Goal: Task Accomplishment & Management: Manage account settings

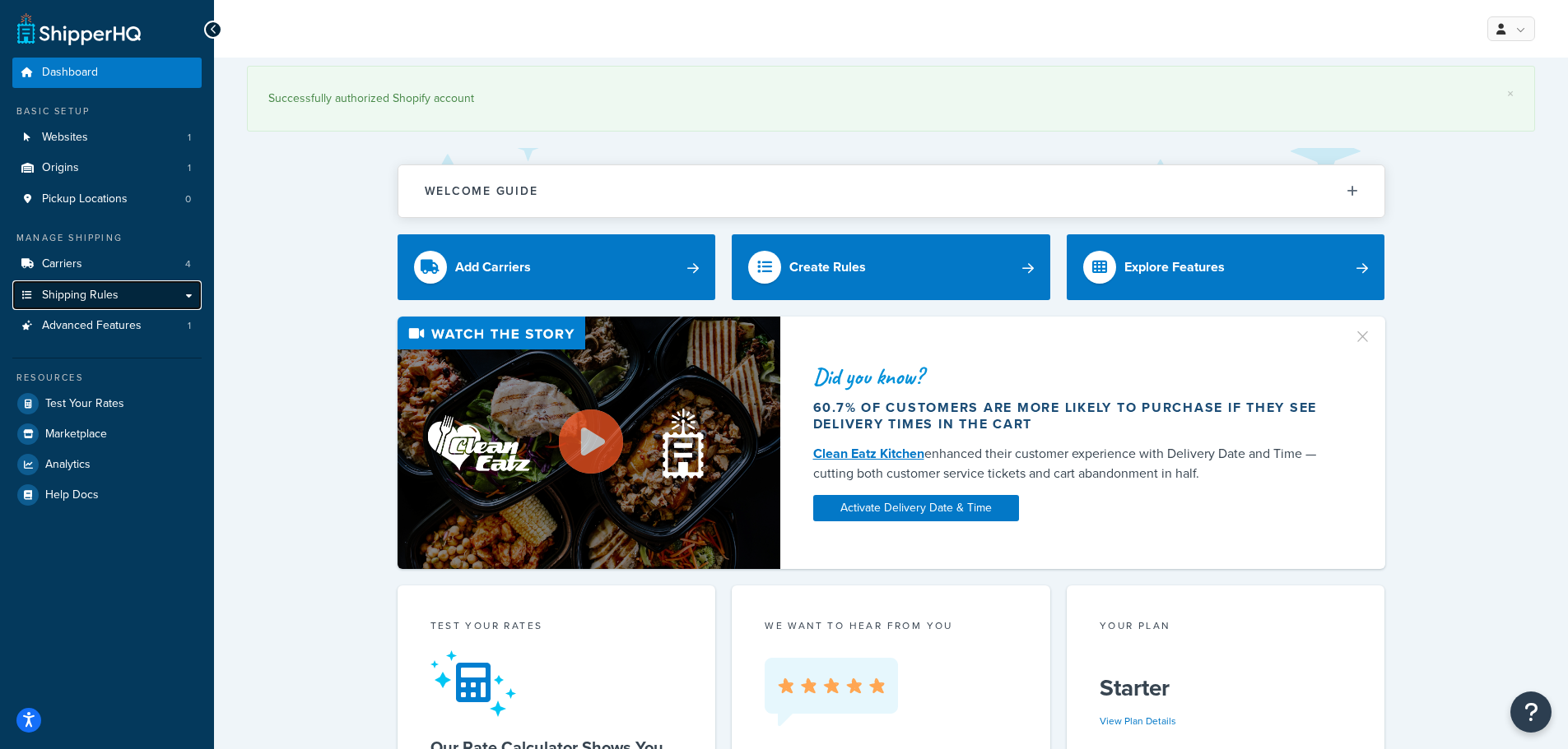
click at [126, 292] on link "Shipping Rules" at bounding box center [107, 296] width 189 height 31
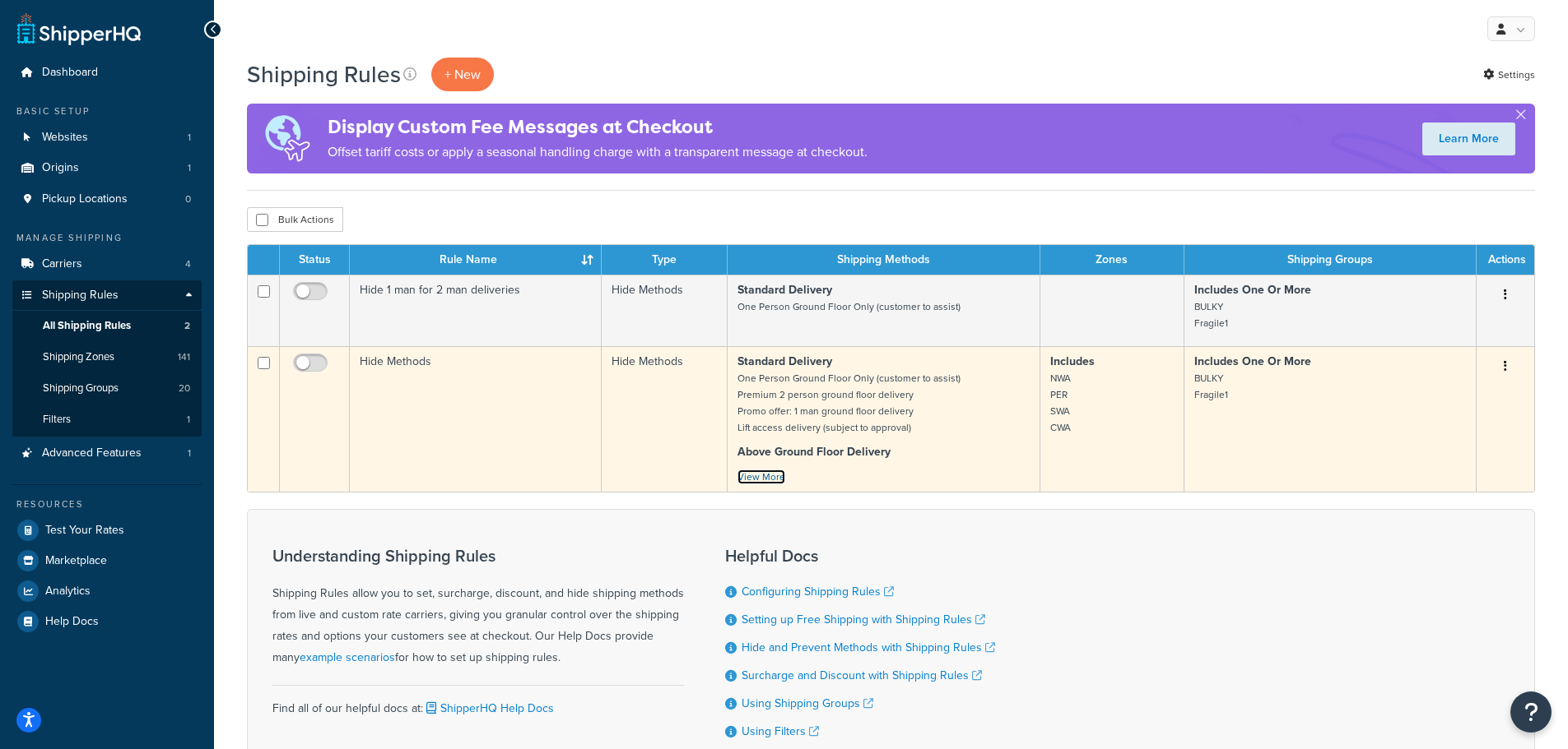
click at [758, 475] on link "View More" at bounding box center [761, 477] width 48 height 15
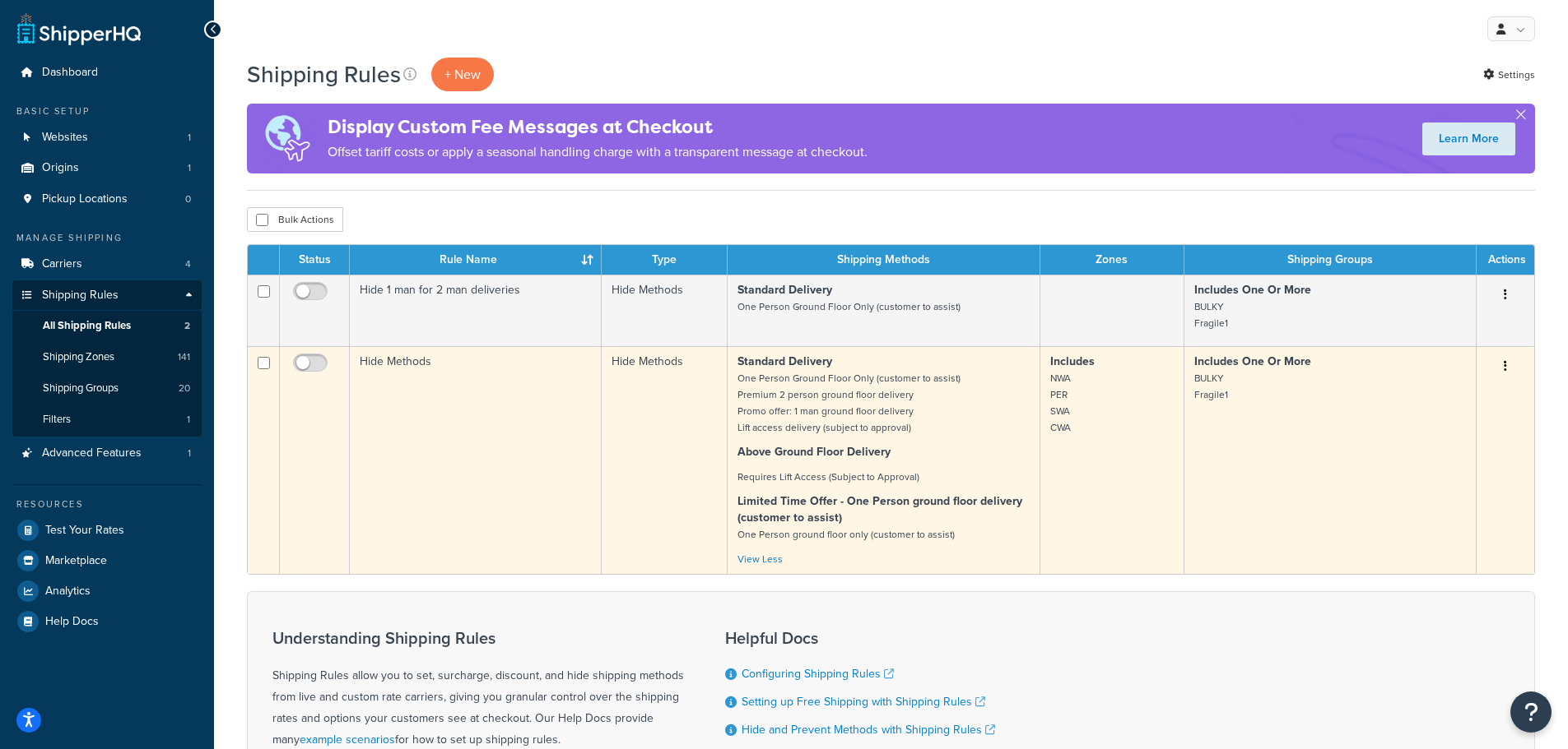
click at [1502, 370] on button "button" at bounding box center [1504, 367] width 23 height 26
click at [1461, 383] on link "Edit" at bounding box center [1450, 397] width 130 height 34
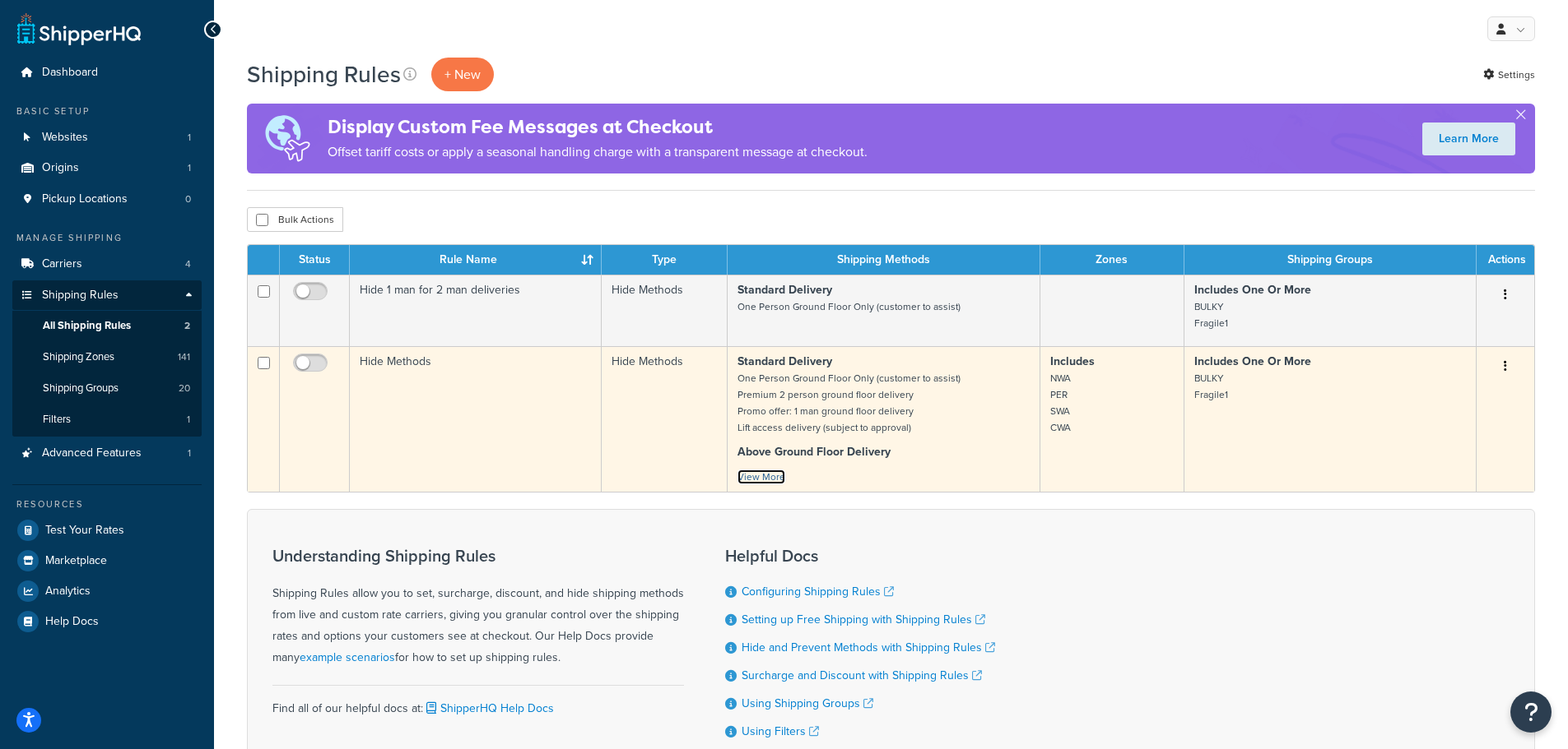
click at [766, 478] on link "View More" at bounding box center [761, 477] width 48 height 15
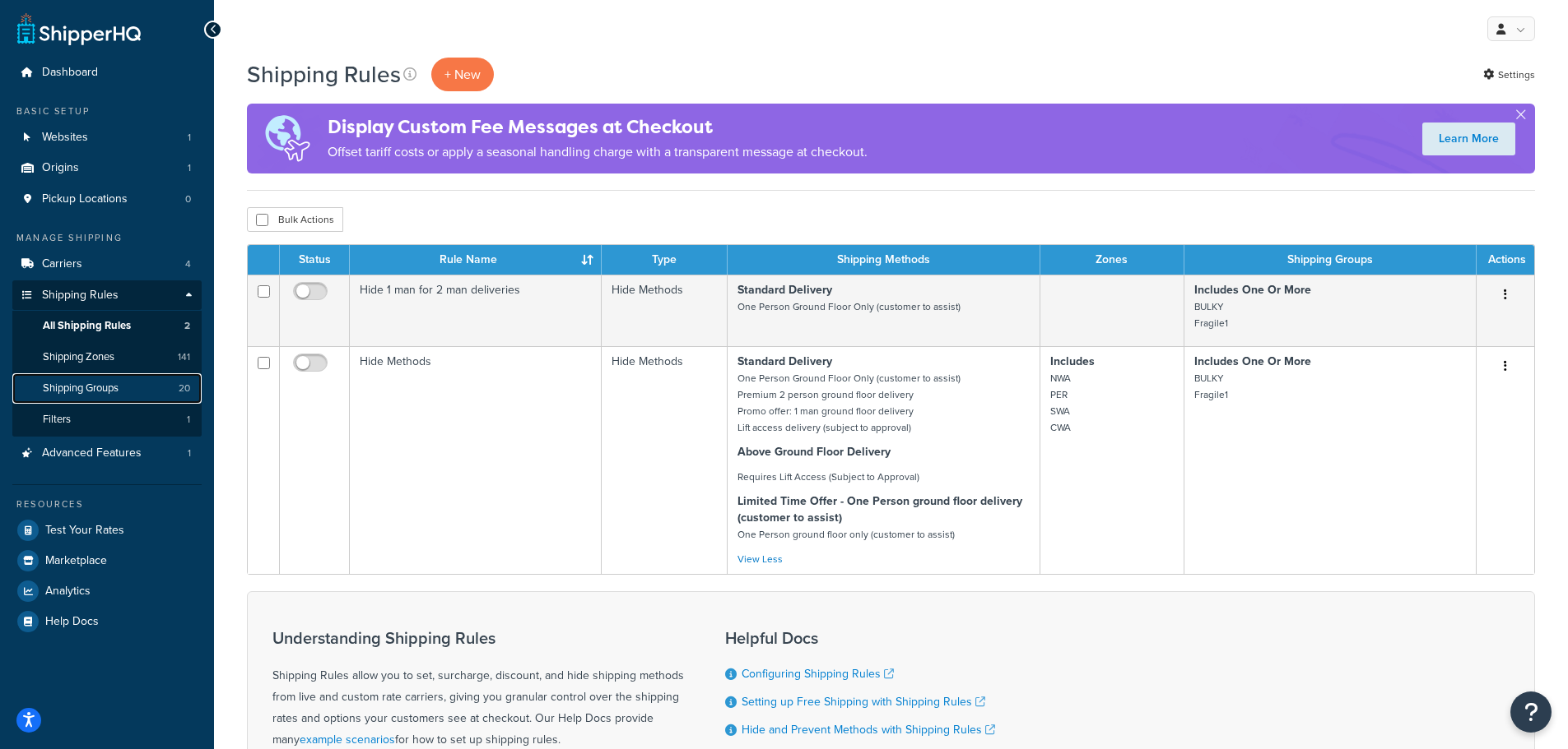
click at [81, 381] on span "Shipping Groups" at bounding box center [80, 388] width 75 height 14
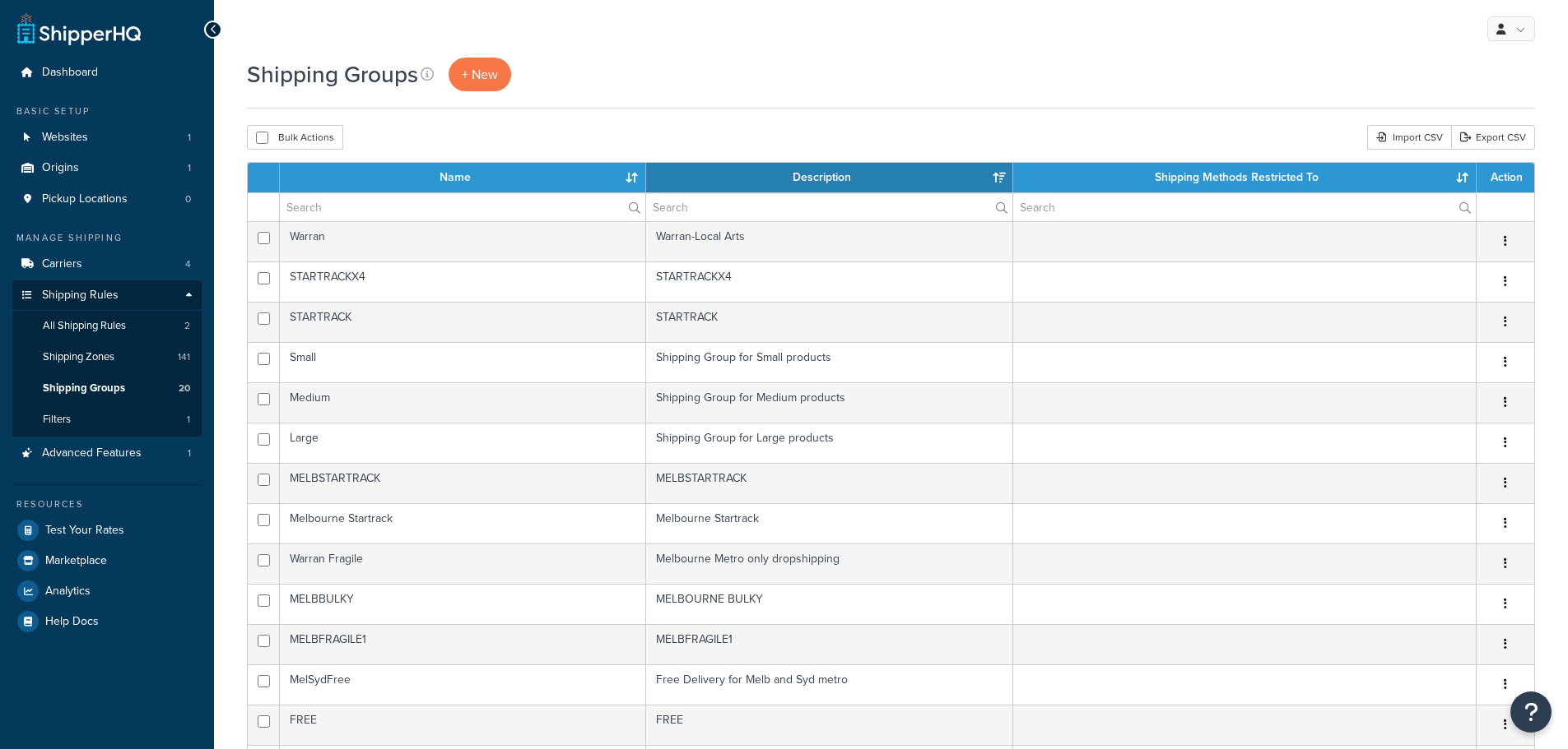
select select "15"
click at [84, 135] on span "Websites" at bounding box center [65, 137] width 46 height 14
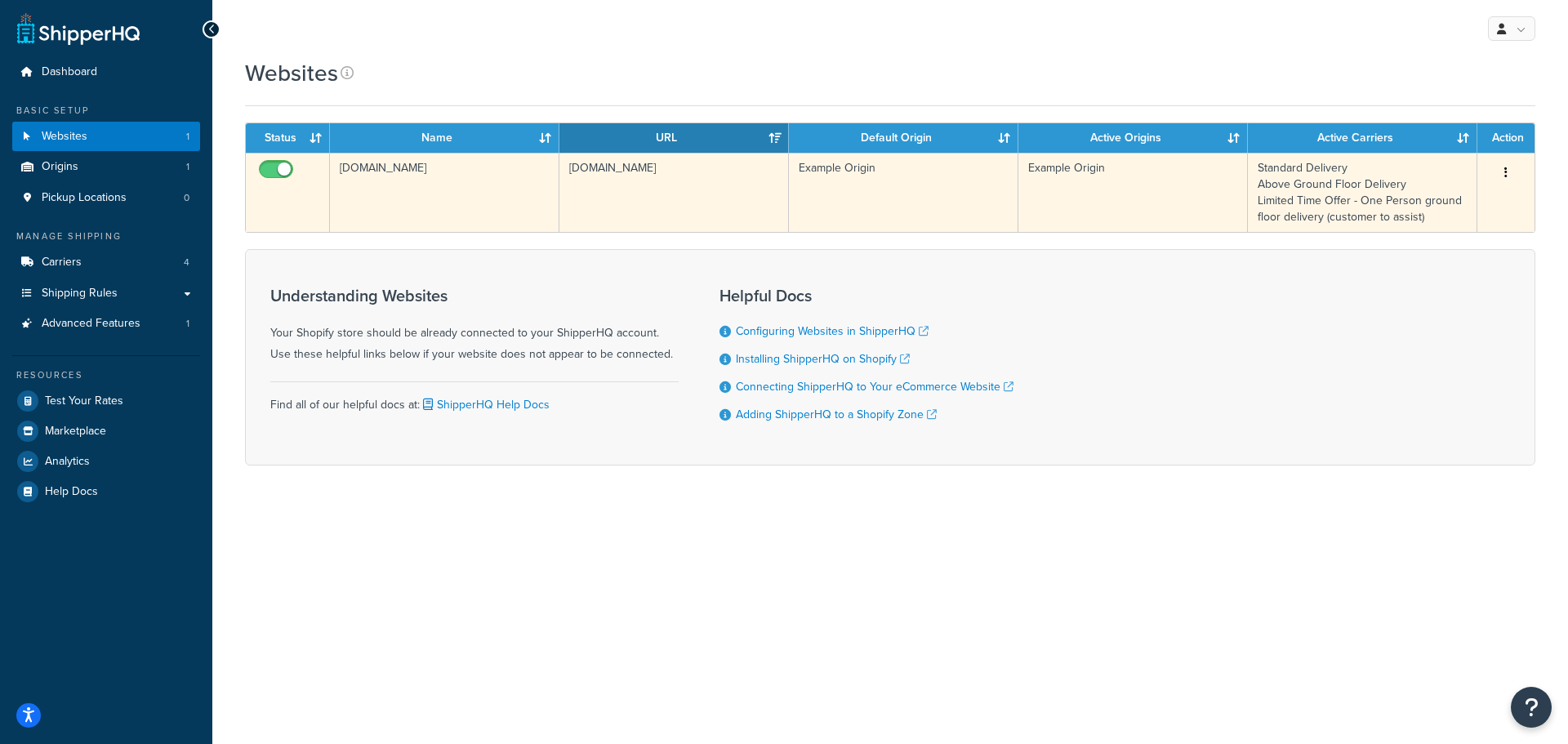
click at [1507, 174] on icon "button" at bounding box center [1507, 172] width 4 height 12
click at [1450, 205] on link "Edit" at bounding box center [1439, 205] width 129 height 33
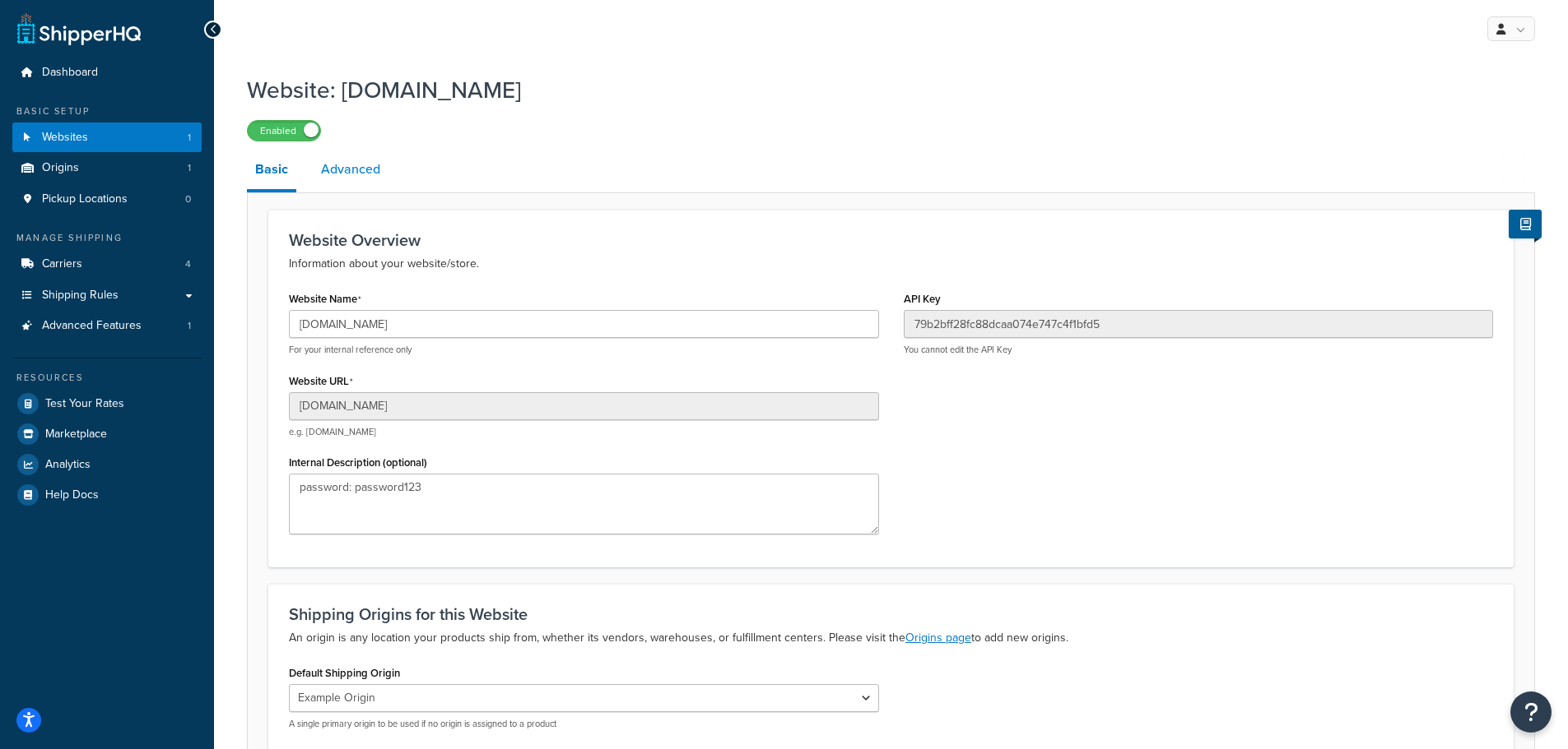
click at [362, 179] on link "Advanced" at bounding box center [350, 169] width 75 height 39
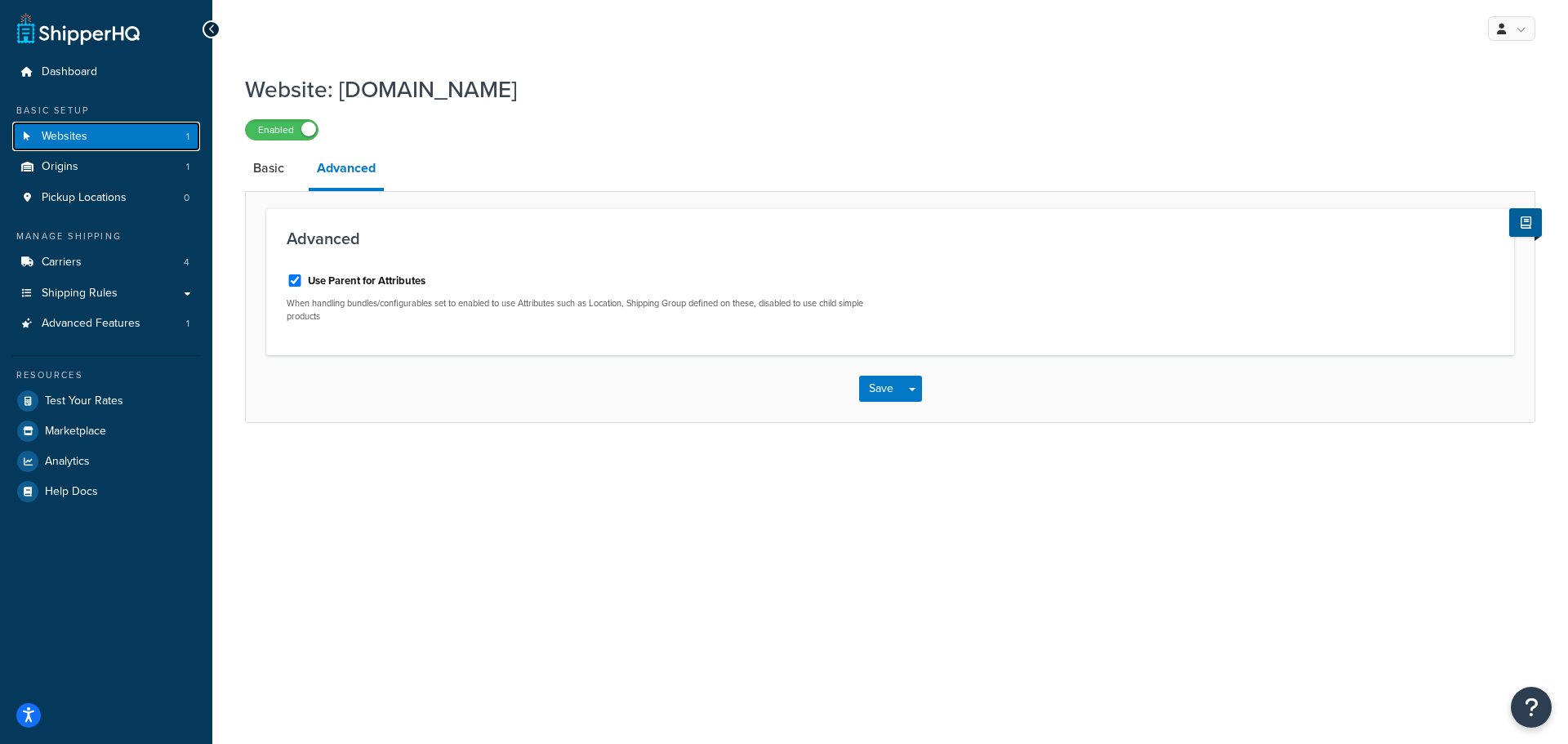
click at [48, 142] on span "Websites" at bounding box center [64, 136] width 46 height 14
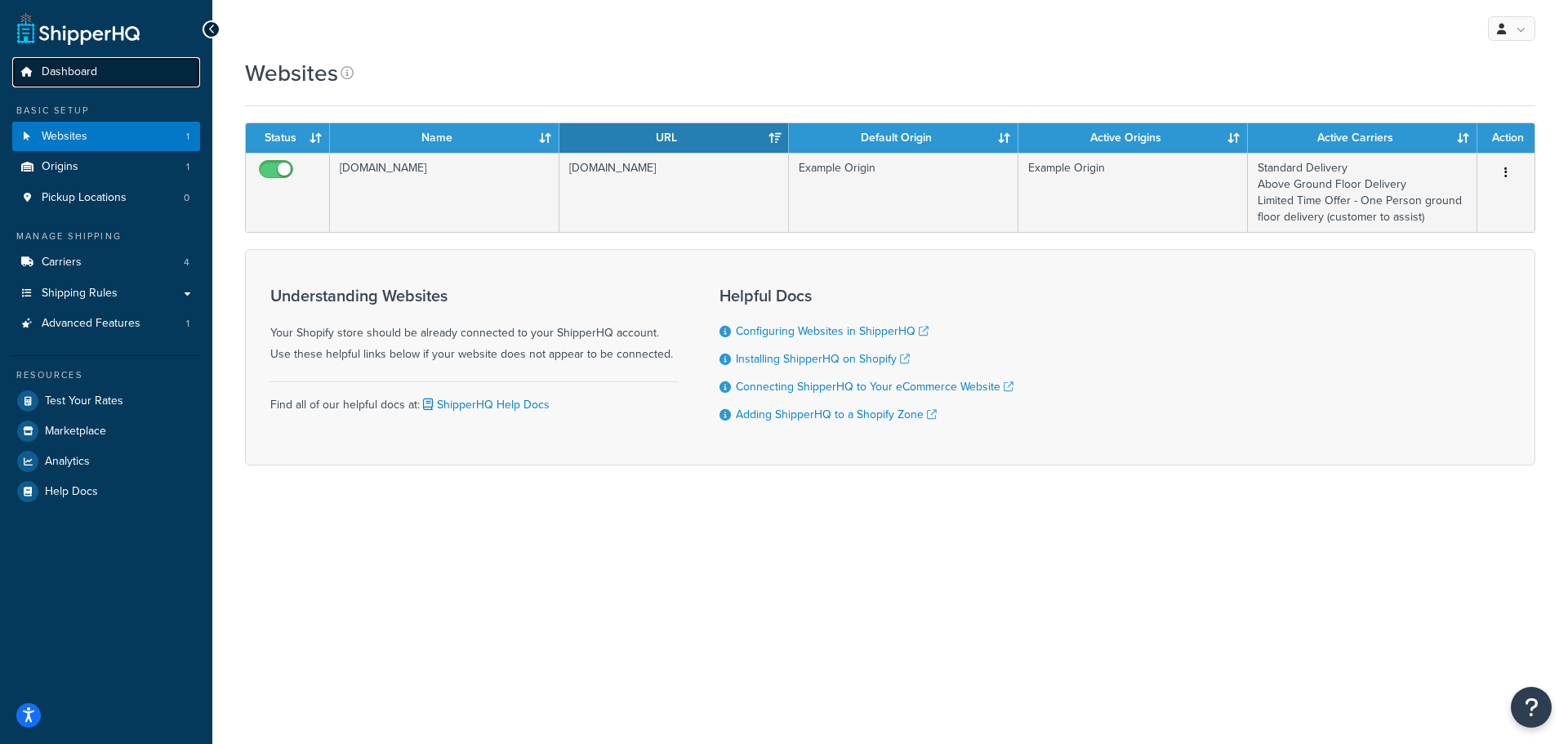
click at [69, 70] on span "Dashboard" at bounding box center [69, 71] width 56 height 14
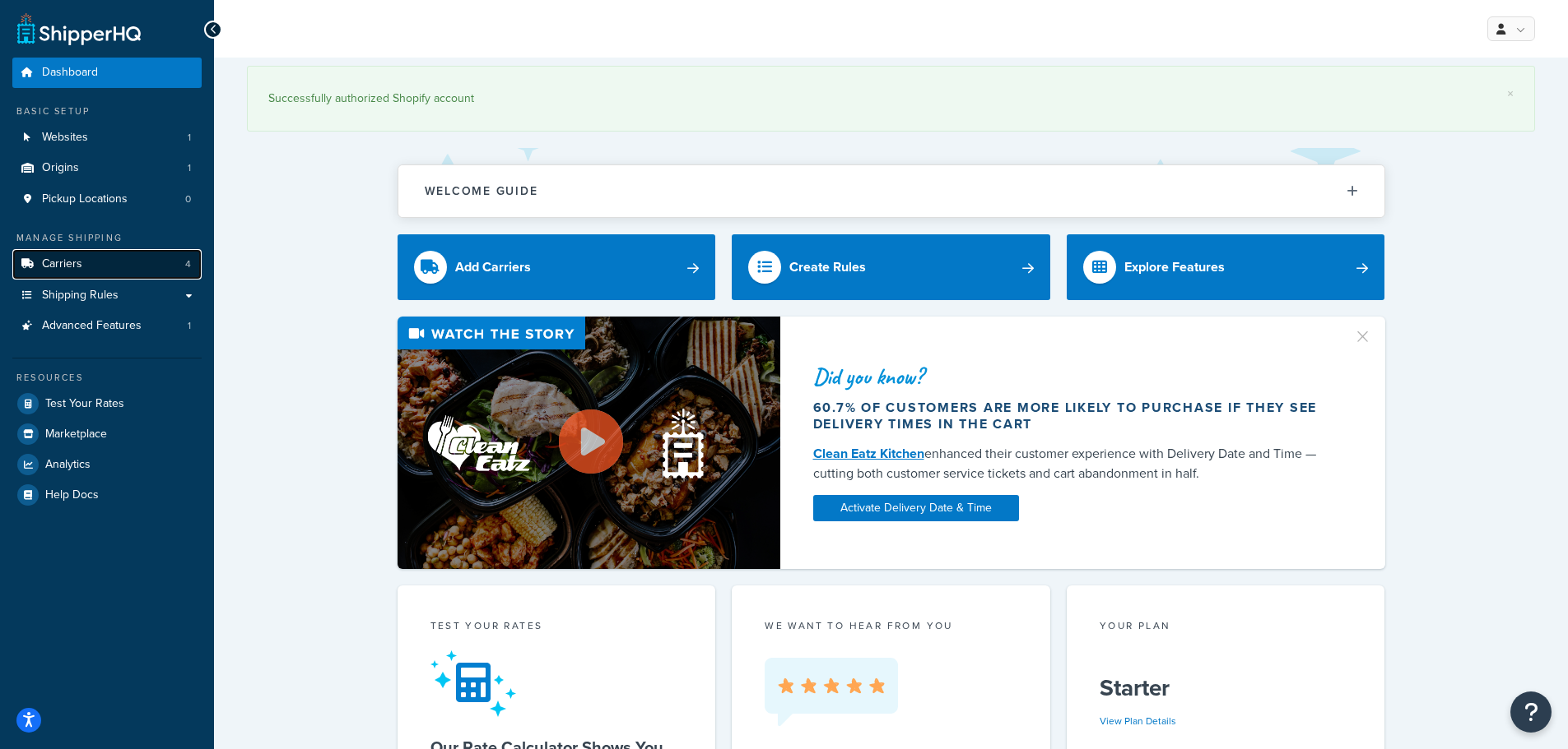
click at [77, 263] on span "Carriers" at bounding box center [62, 264] width 40 height 14
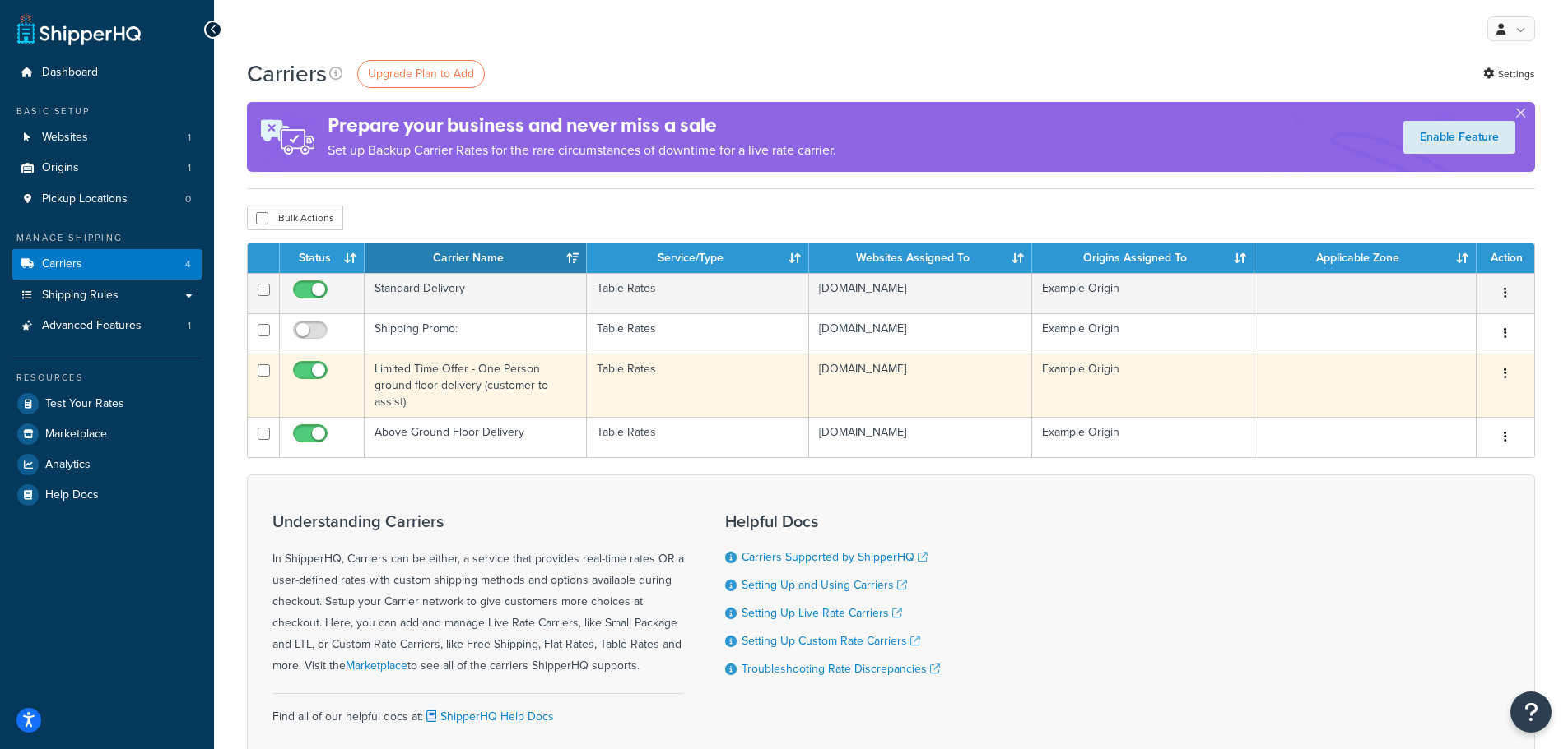
click at [1506, 375] on icon "button" at bounding box center [1505, 373] width 4 height 12
click at [1464, 401] on link "Edit" at bounding box center [1438, 406] width 130 height 34
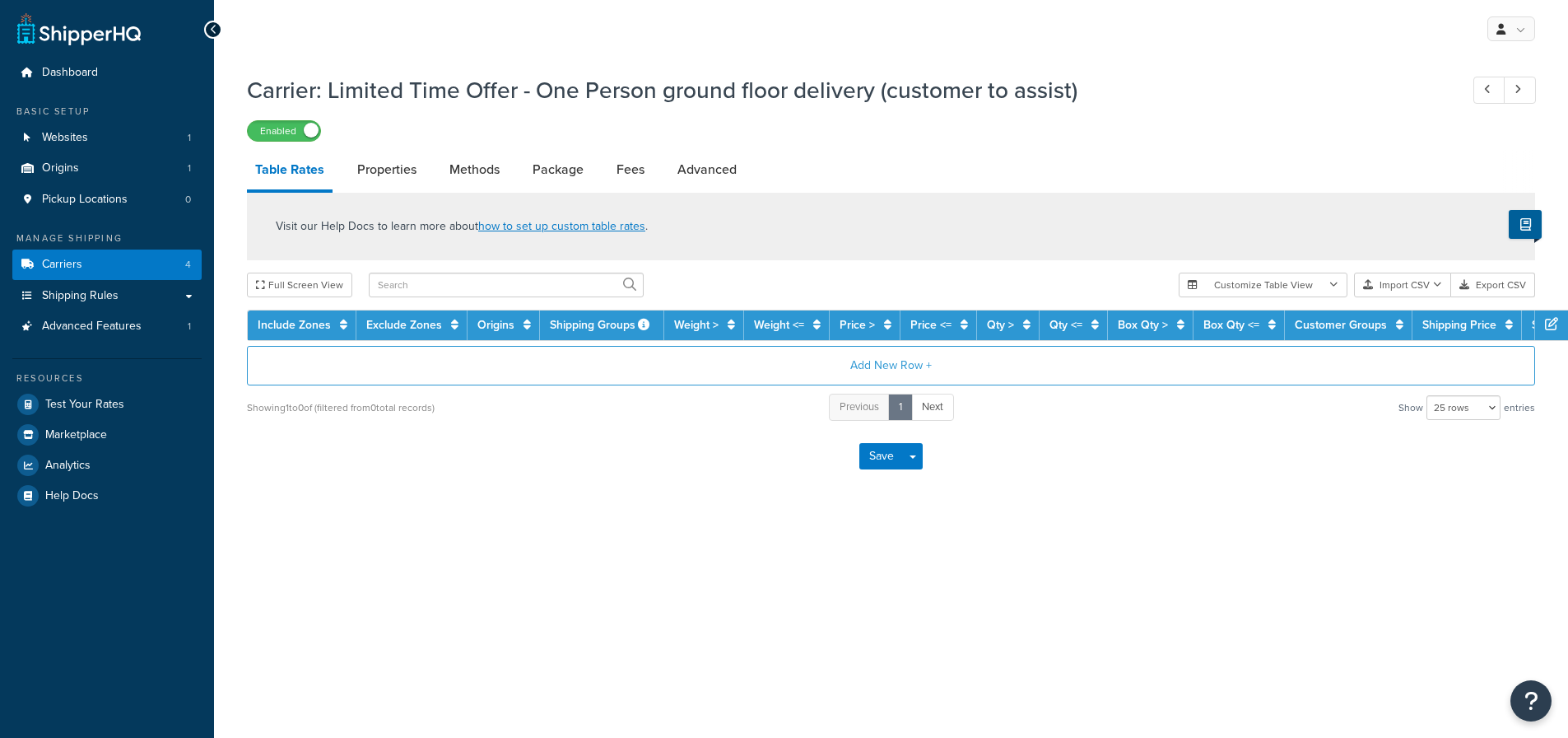
select select "25"
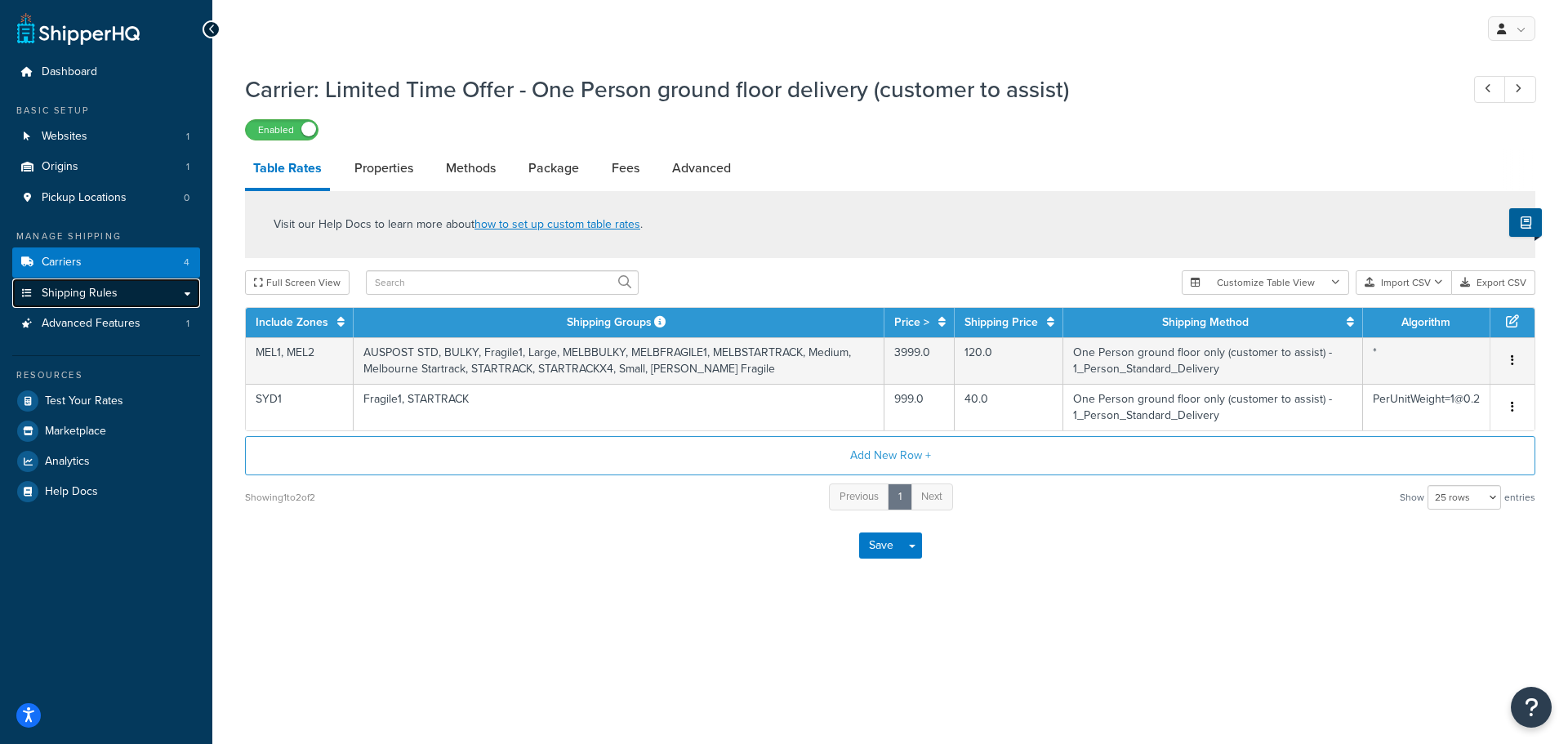
click at [159, 290] on link "Shipping Rules" at bounding box center [106, 294] width 188 height 31
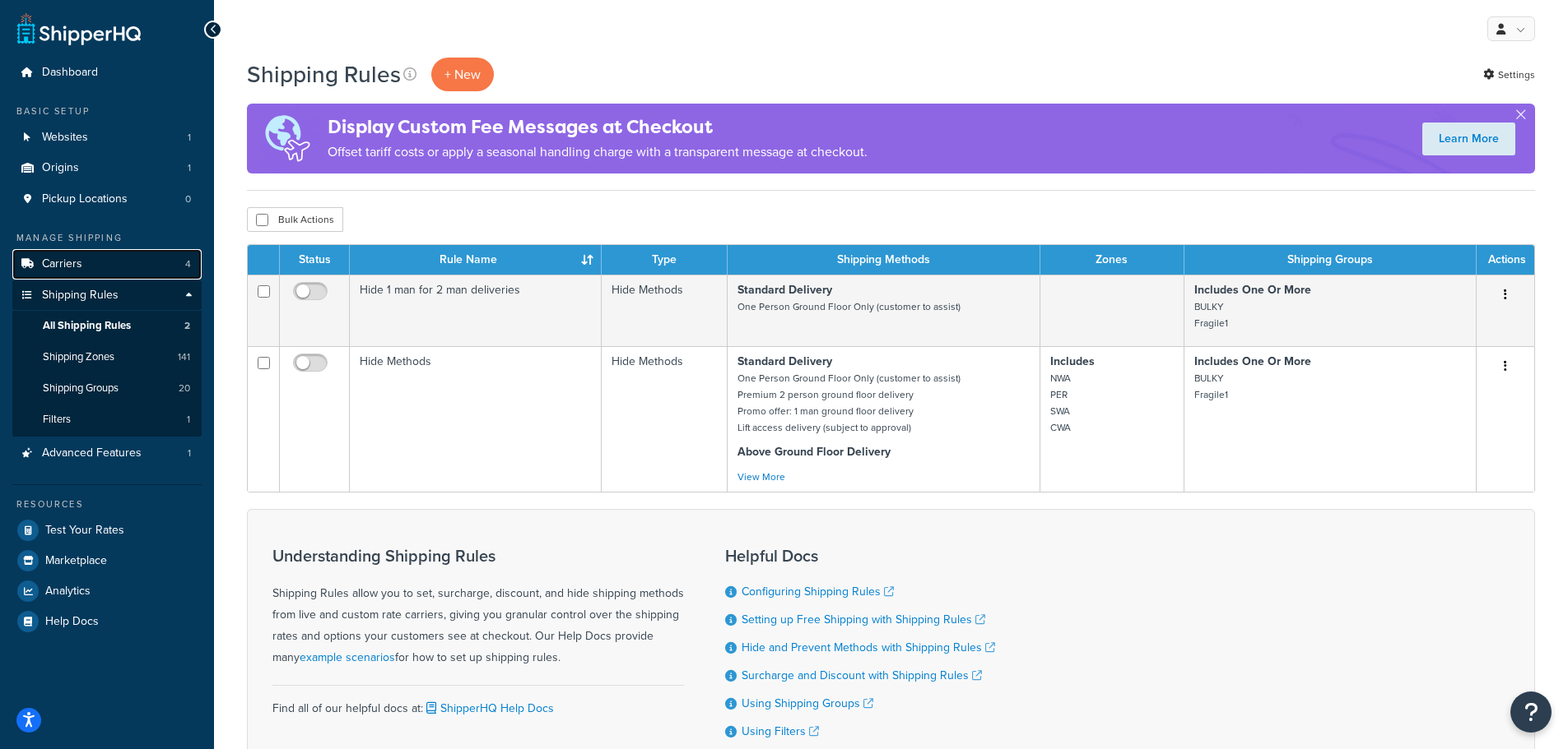
click at [193, 263] on link "Carriers 4" at bounding box center [107, 264] width 189 height 31
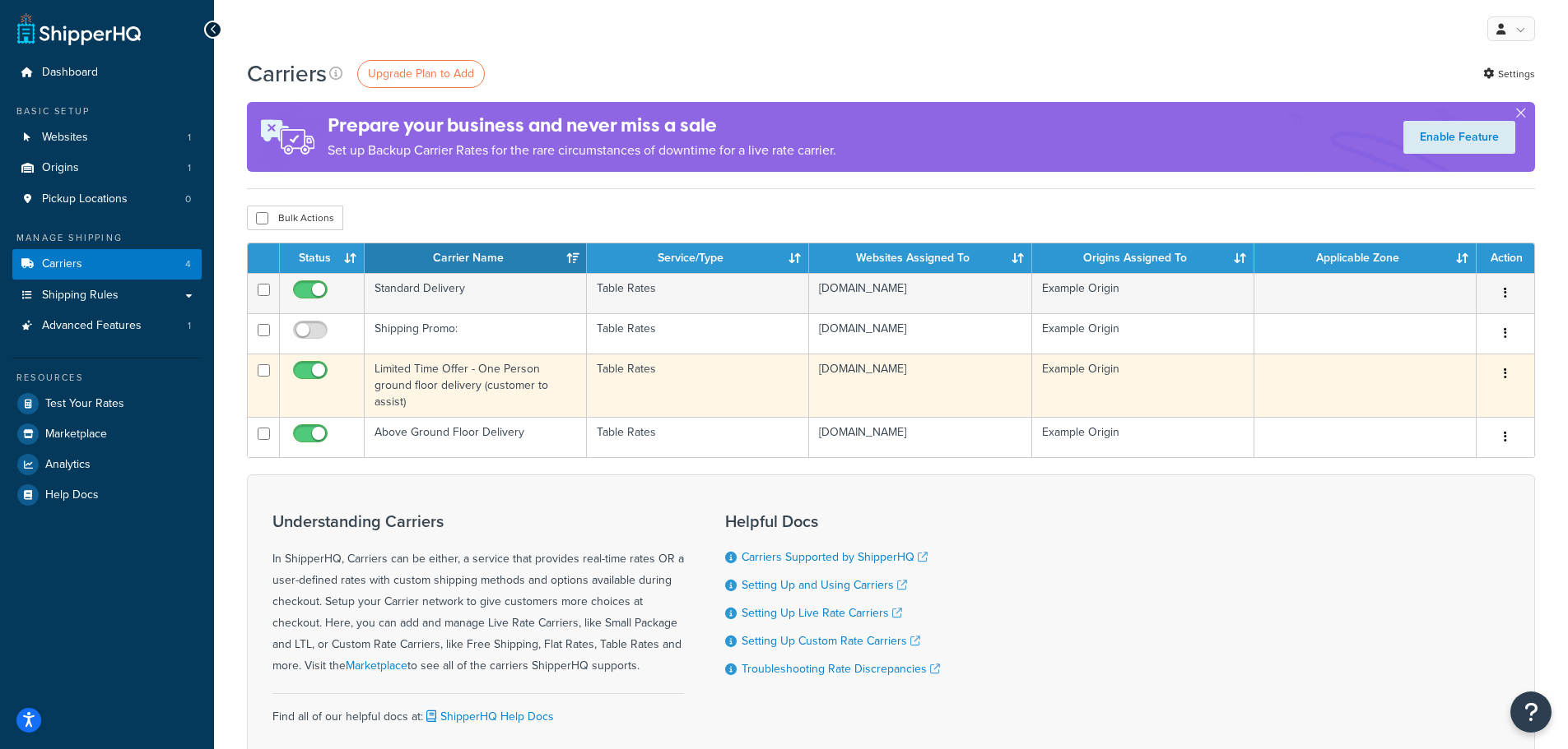
click at [1504, 373] on icon "button" at bounding box center [1505, 373] width 4 height 12
click at [1466, 401] on link "Edit" at bounding box center [1438, 406] width 130 height 34
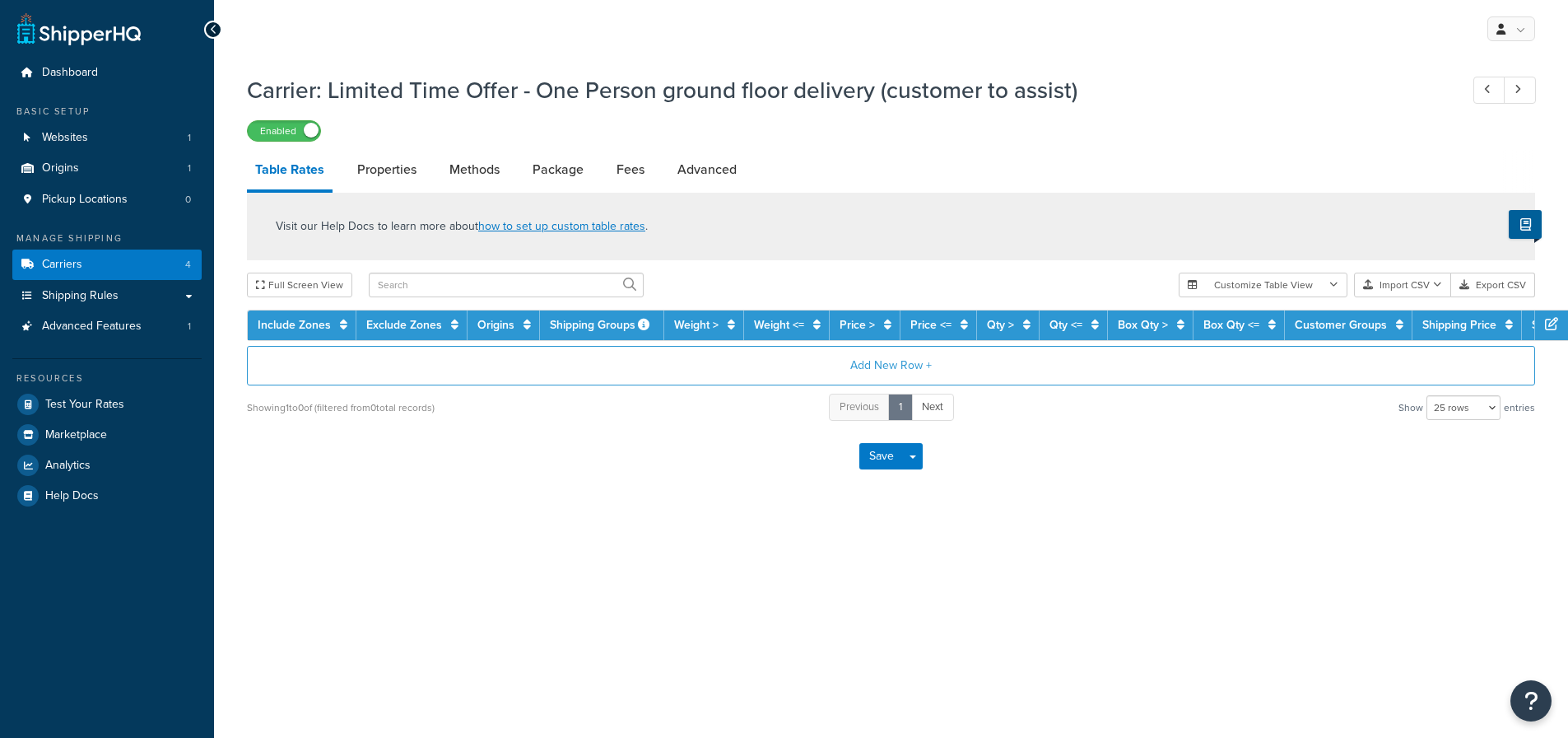
select select "25"
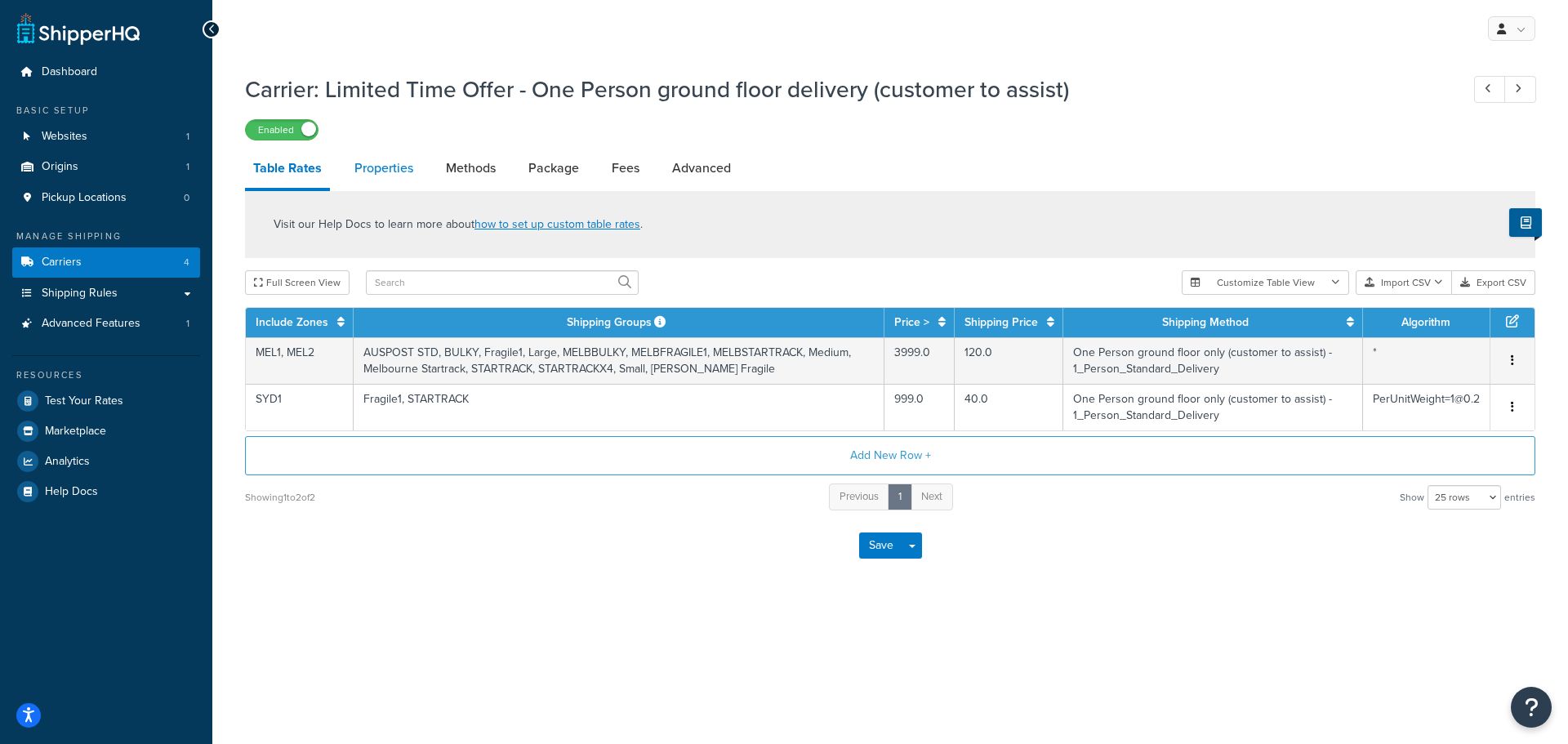
click at [400, 164] on link "Properties" at bounding box center [383, 168] width 75 height 39
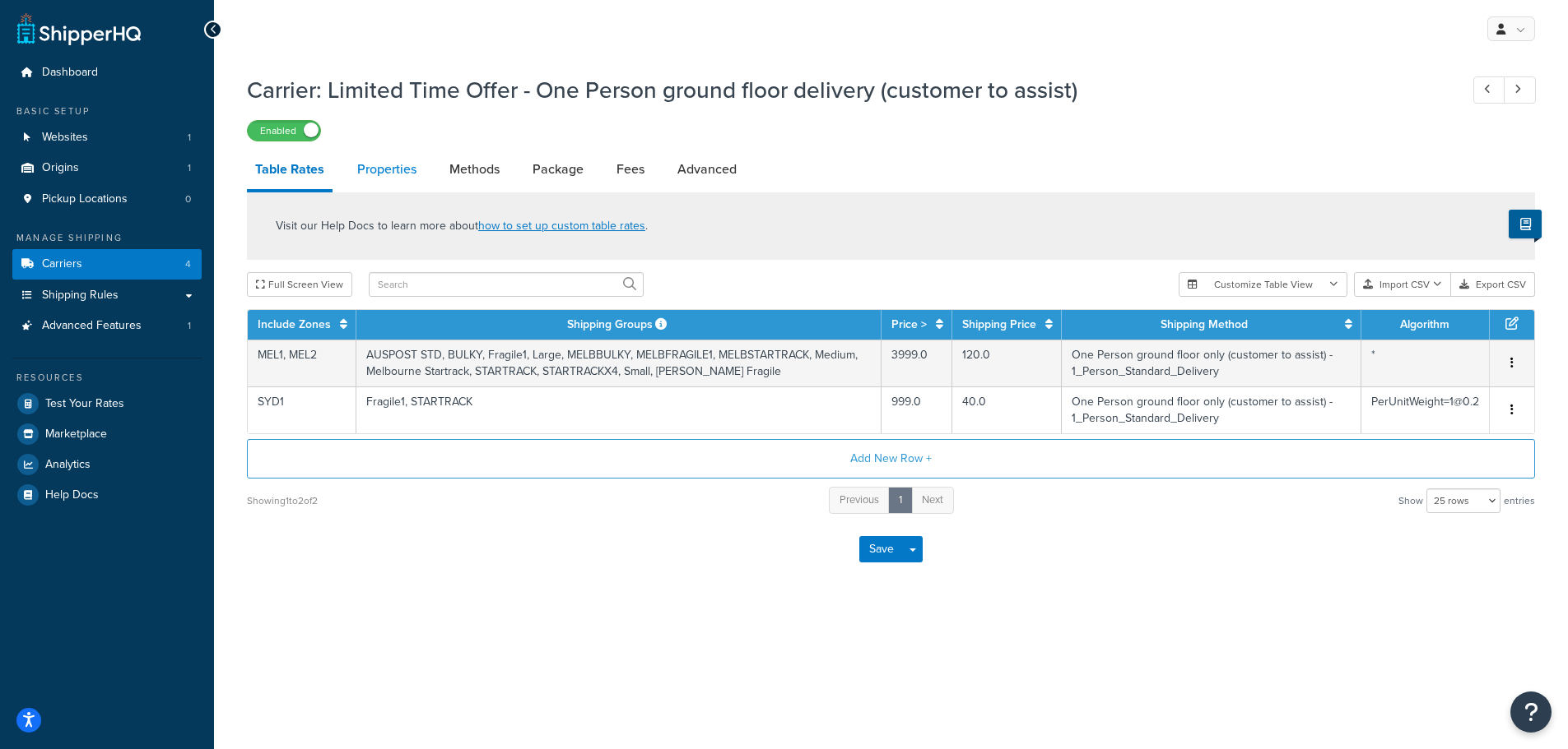
select select "HIGHEST"
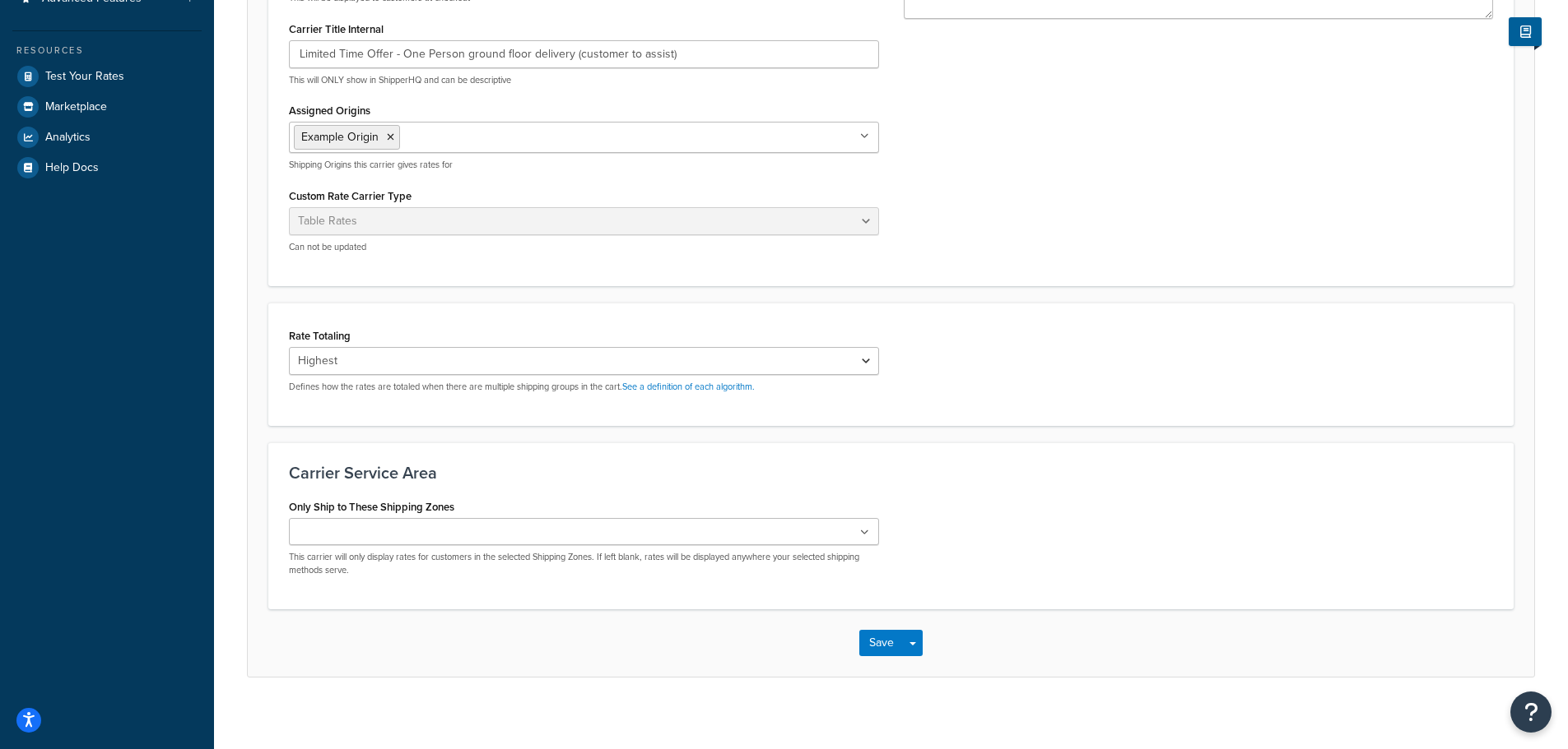
scroll to position [329, 0]
click at [442, 362] on select "Cumulative Highest Per Item Per SKU" at bounding box center [584, 359] width 590 height 28
click at [443, 359] on select "Cumulative Highest Per Item Per SKU" at bounding box center [584, 359] width 590 height 28
click at [905, 312] on div "Rate Totaling Cumulative Highest Per Item Per SKU Defines how the rates are tot…" at bounding box center [890, 363] width 1245 height 123
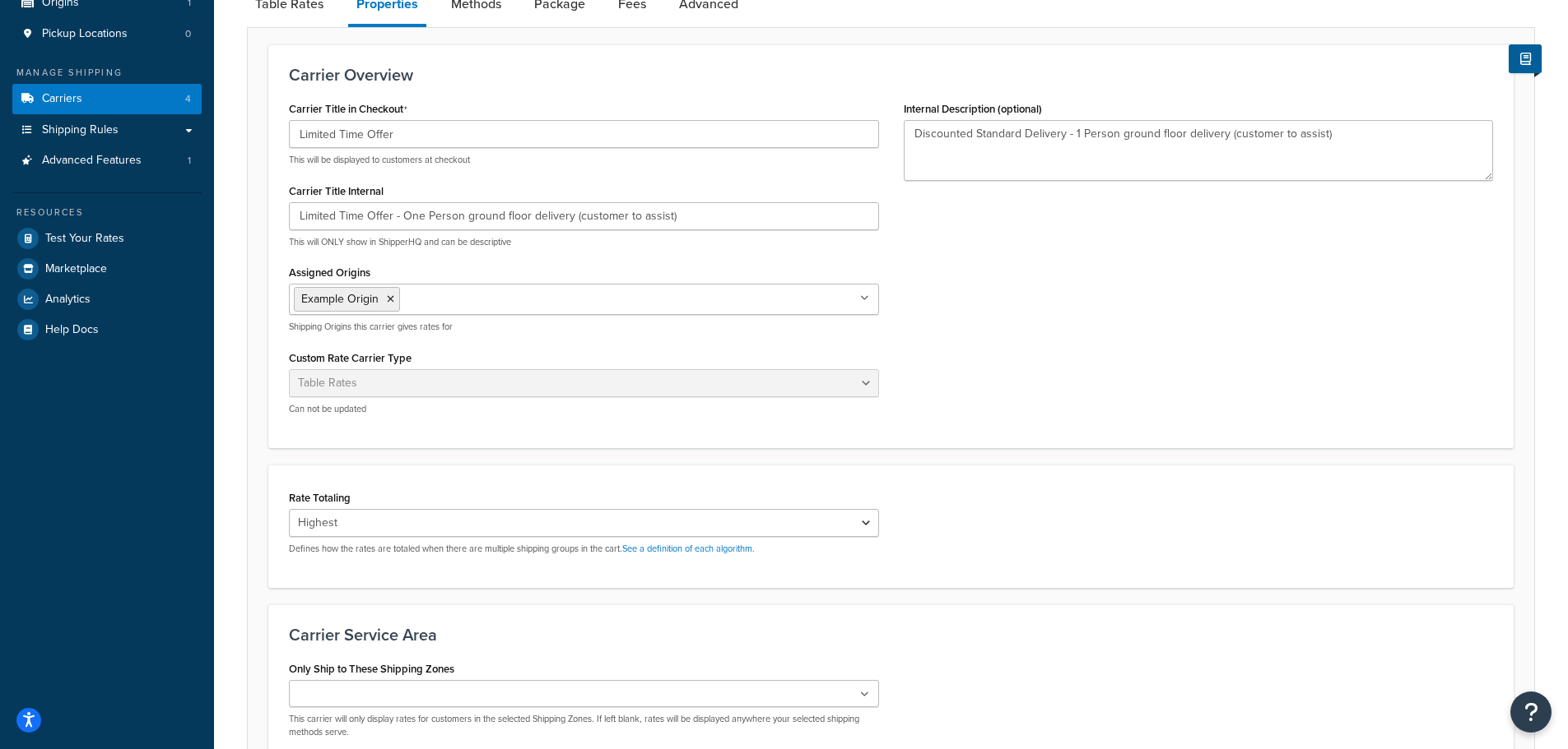
scroll to position [164, 0]
click at [495, 13] on link "Methods" at bounding box center [475, 5] width 66 height 39
select select "25"
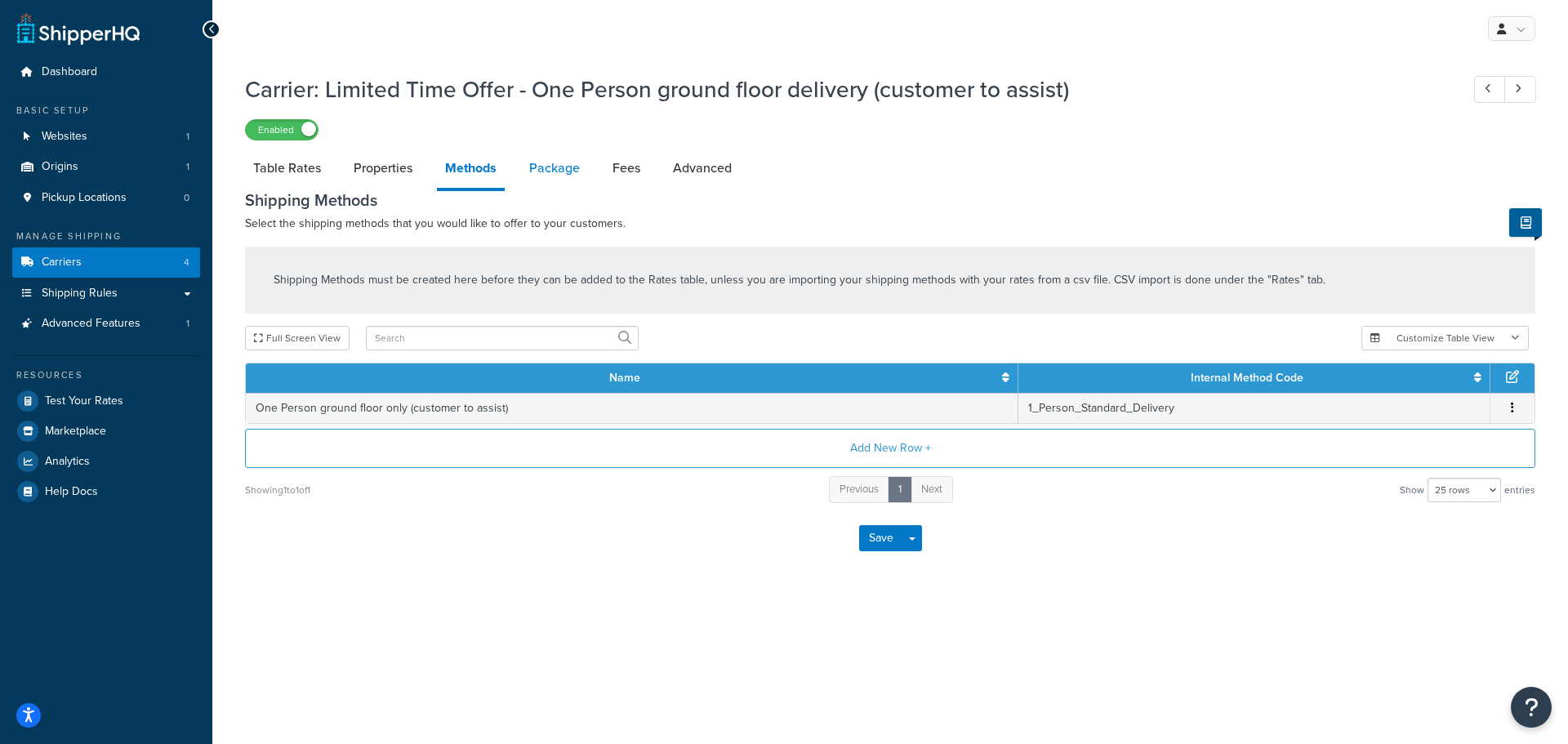
click at [547, 170] on link "Package" at bounding box center [555, 168] width 67 height 39
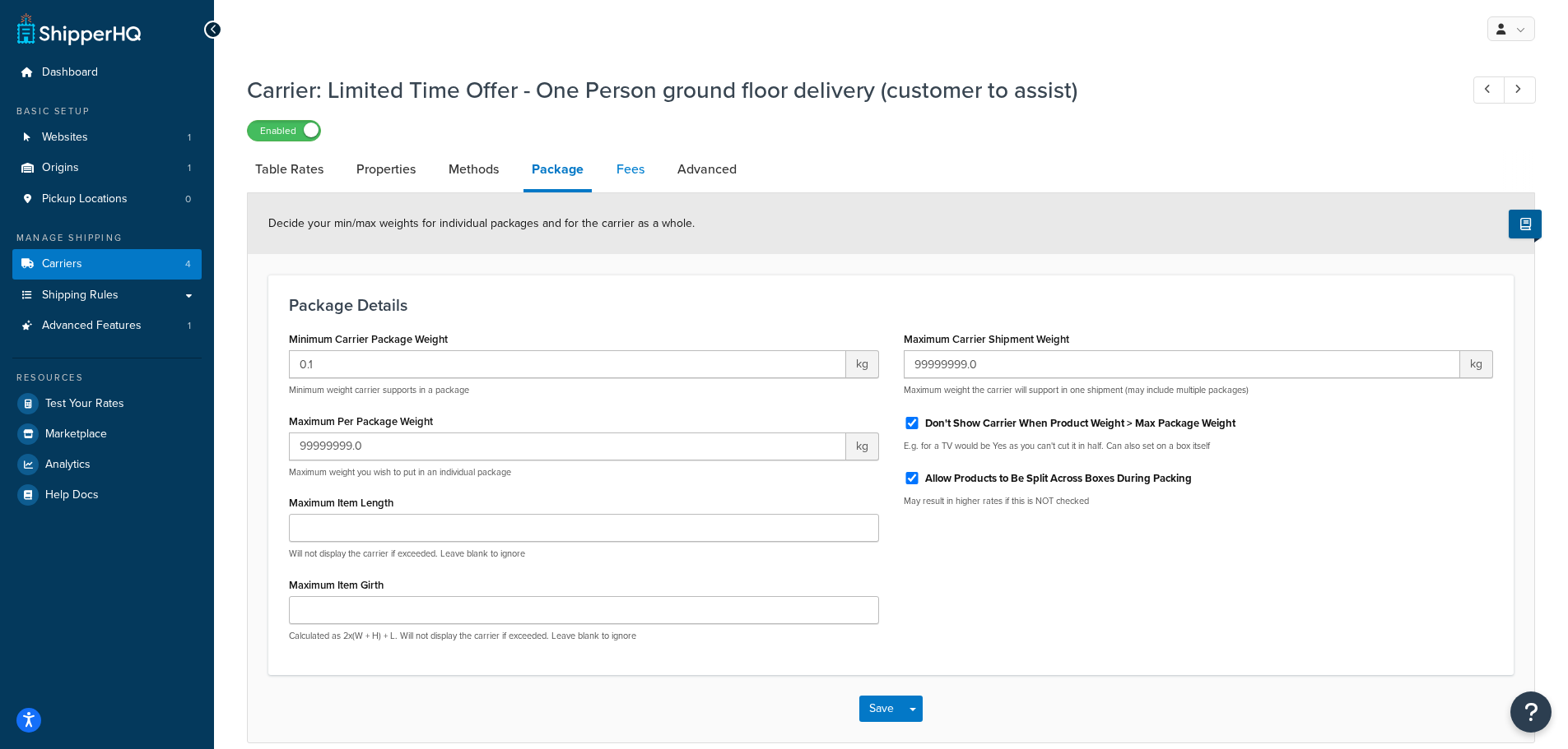
click at [642, 171] on link "Fees" at bounding box center [630, 169] width 45 height 39
select select "AFTER"
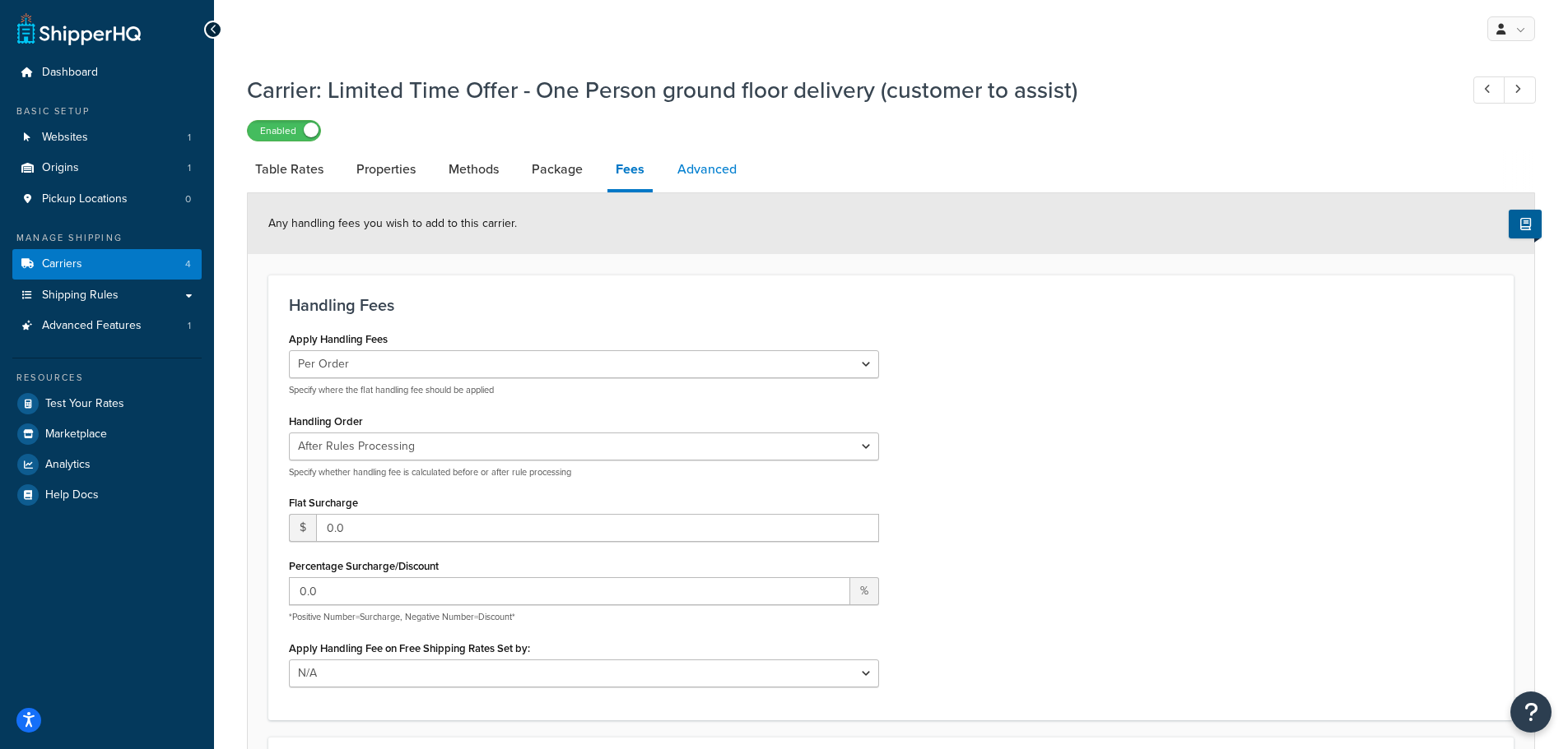
click at [687, 166] on link "Advanced" at bounding box center [706, 169] width 75 height 39
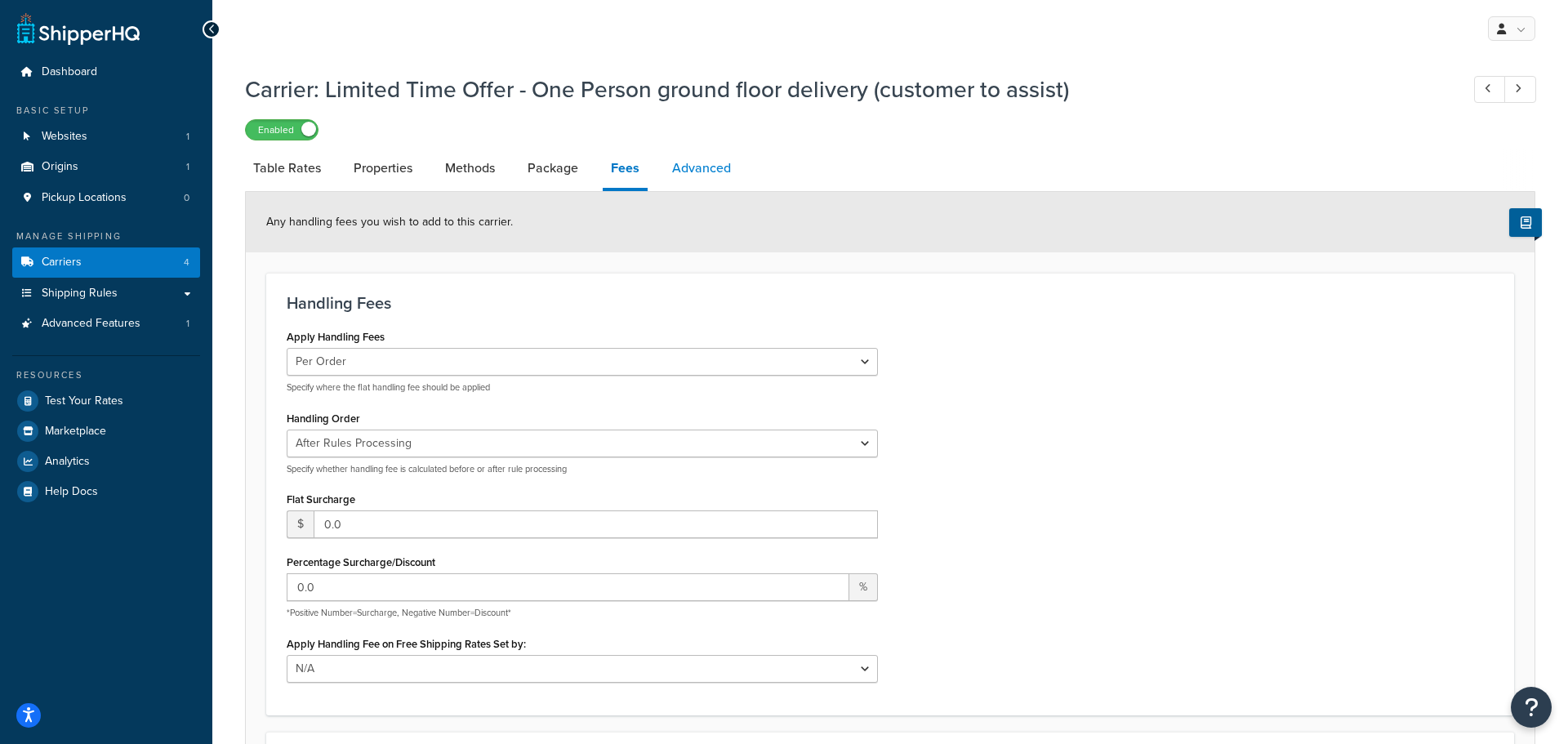
select select "false"
